Goal: Task Accomplishment & Management: Use online tool/utility

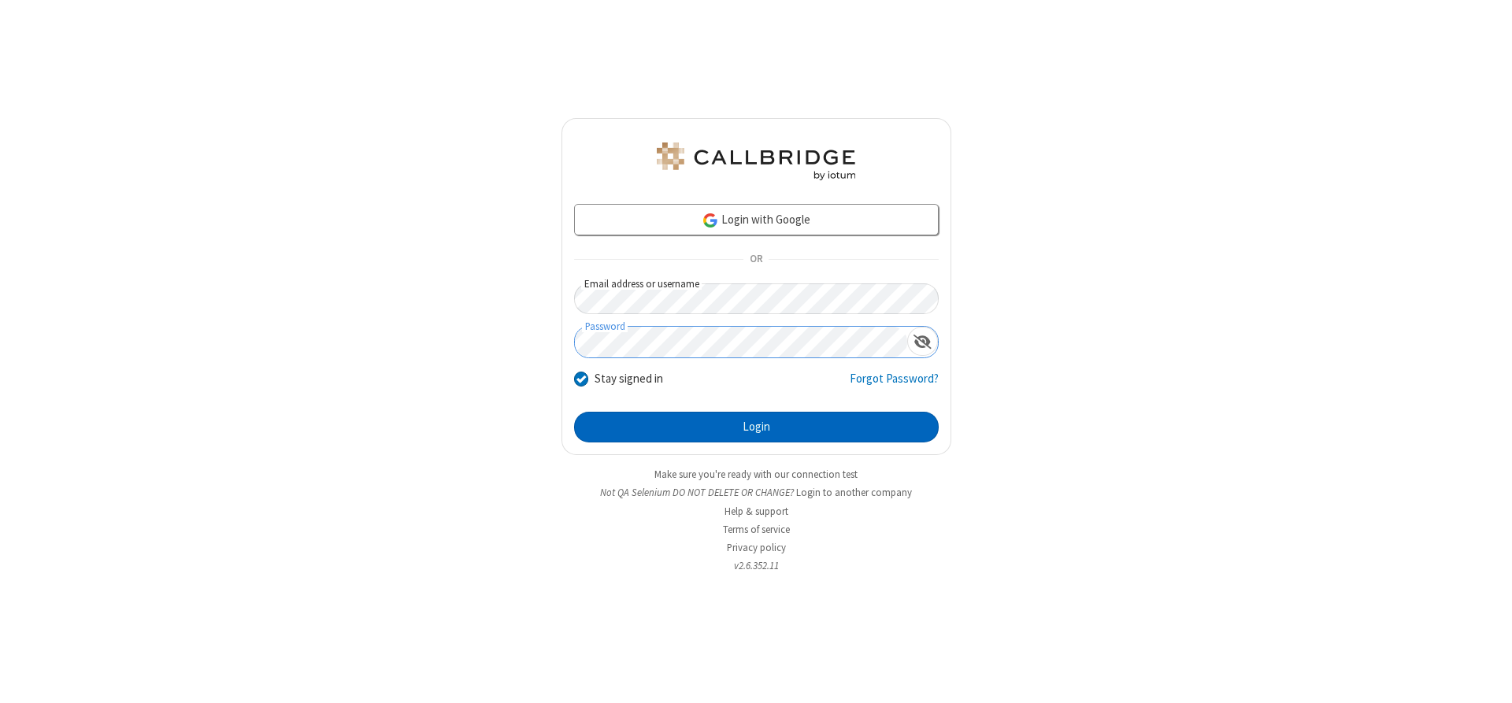
click at [756, 427] on button "Login" at bounding box center [756, 428] width 365 height 32
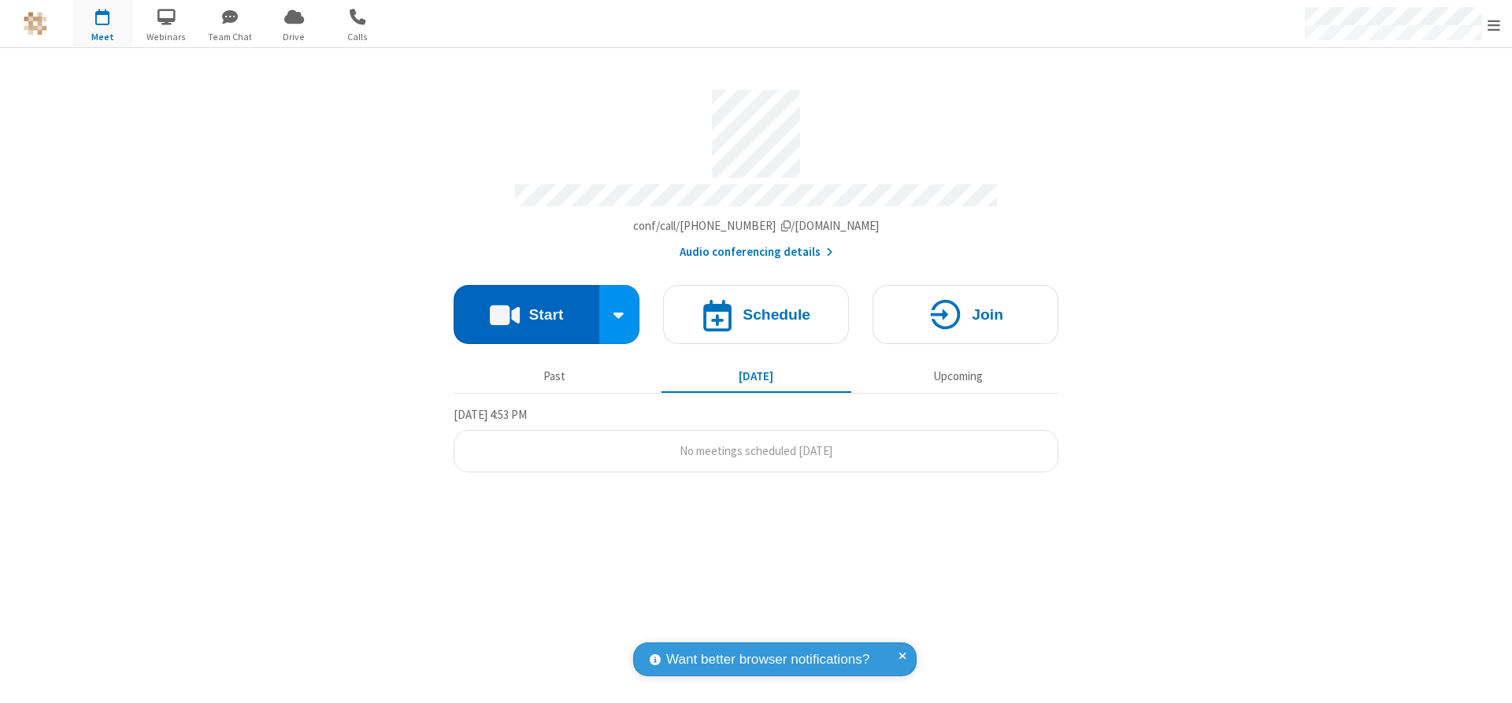
click at [526, 309] on button "Start" at bounding box center [527, 314] width 146 height 59
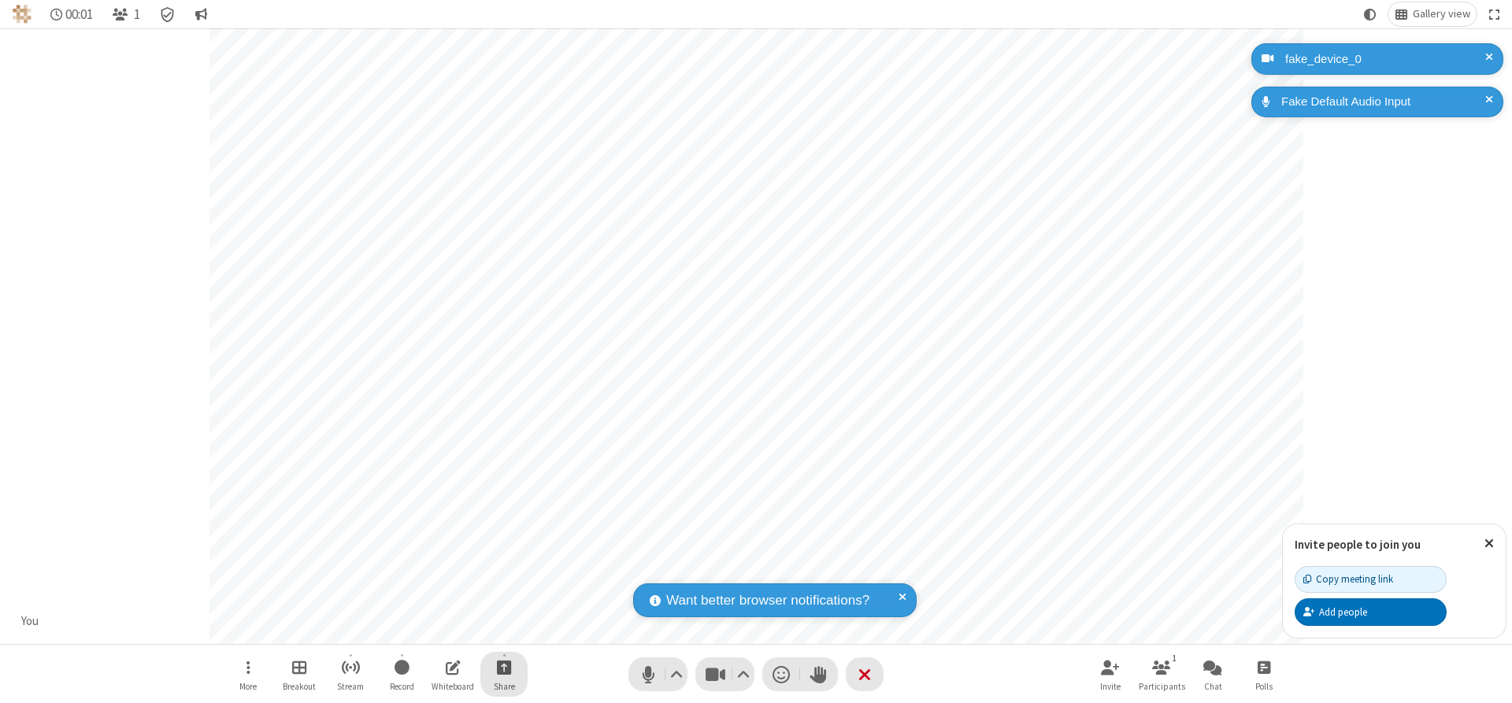
click at [504, 667] on span "Start sharing" at bounding box center [504, 668] width 15 height 20
click at [440, 629] on span "Share my screen" at bounding box center [441, 630] width 18 height 13
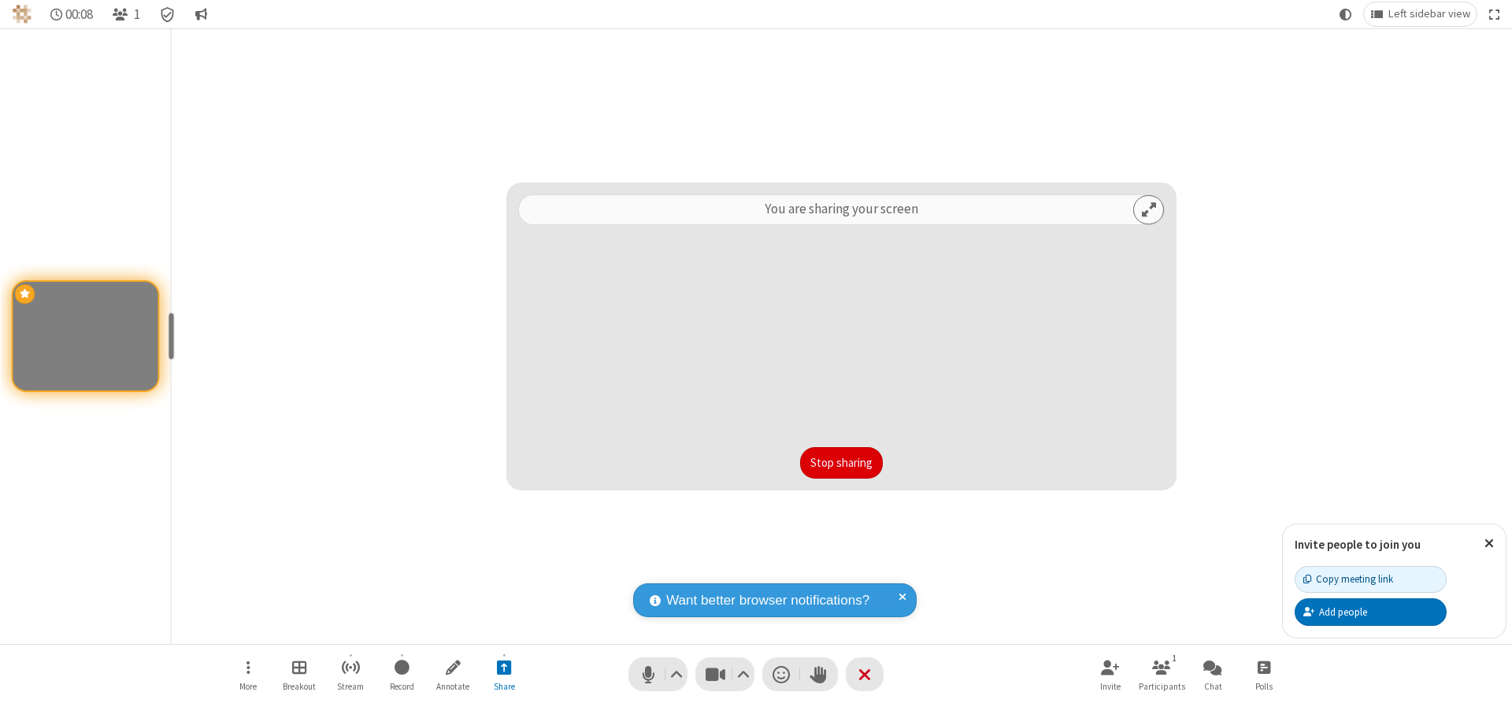
click at [841, 462] on button "Stop sharing" at bounding box center [841, 463] width 83 height 32
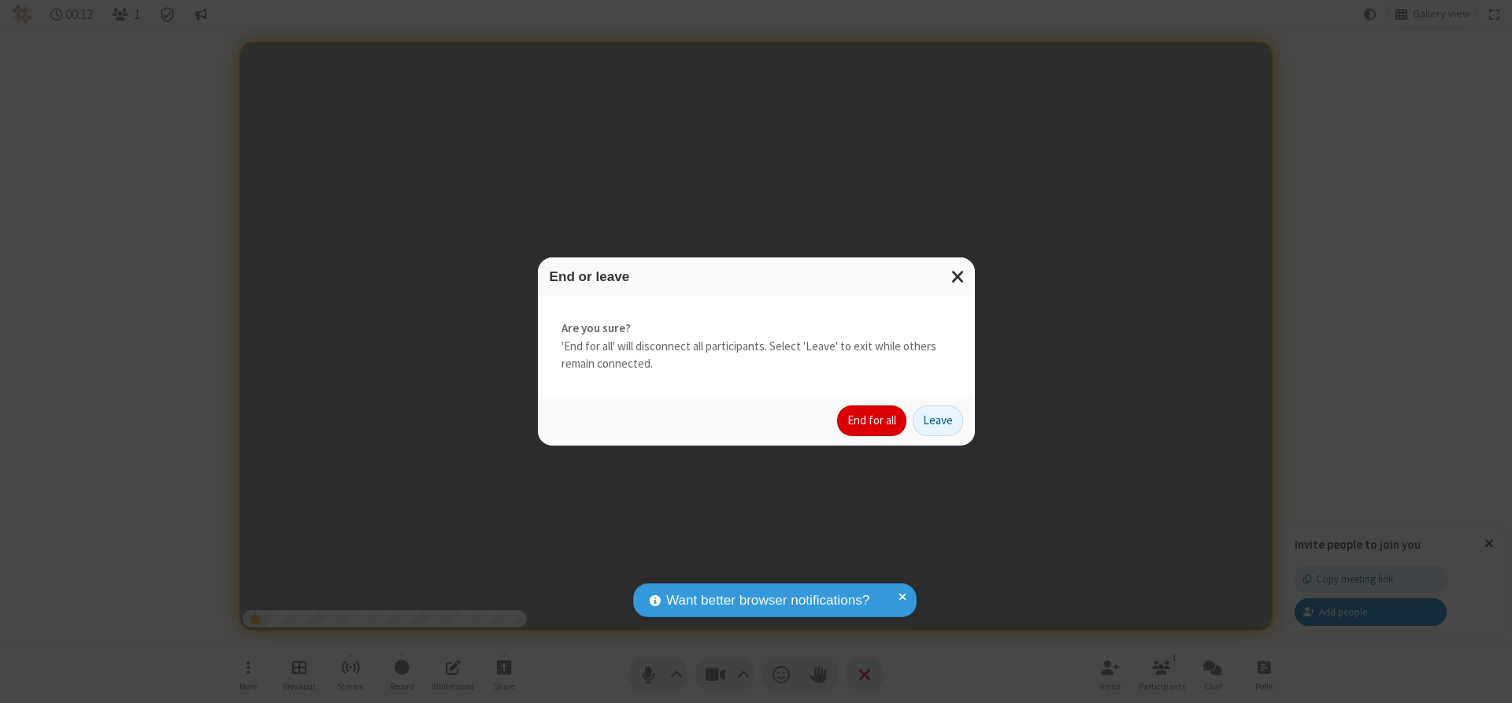
click at [873, 421] on button "End for all" at bounding box center [871, 422] width 69 height 32
